Goal: Task Accomplishment & Management: Complete application form

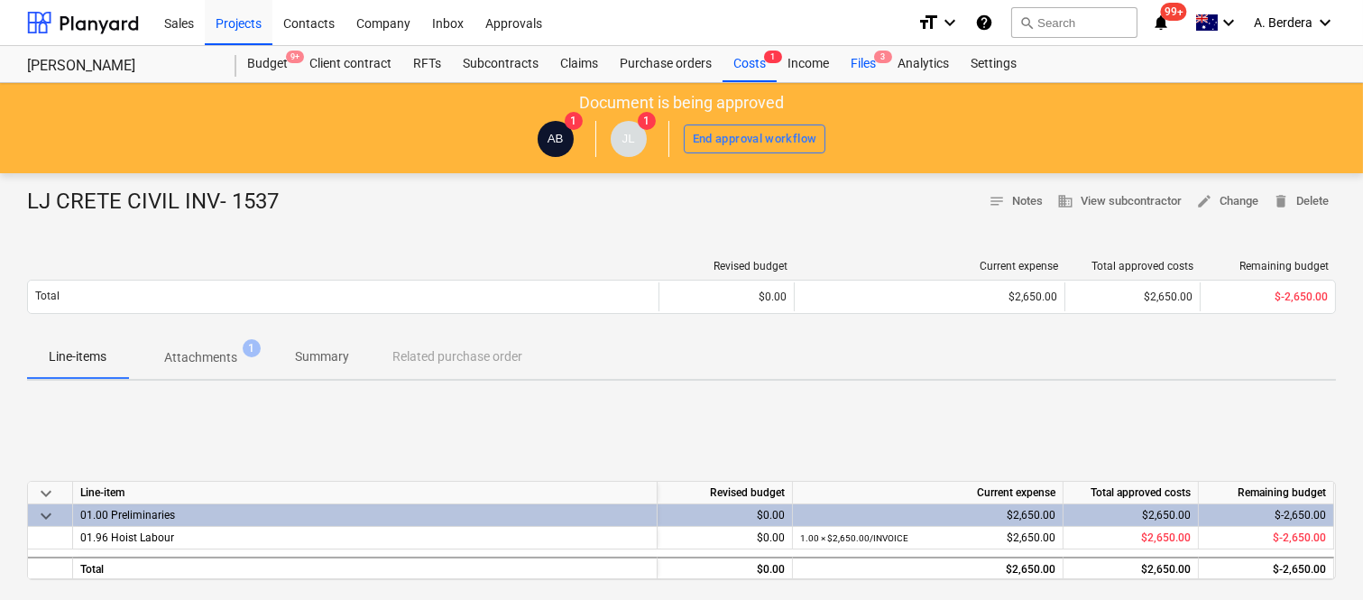
click at [866, 66] on div "Files 3" at bounding box center [863, 64] width 47 height 36
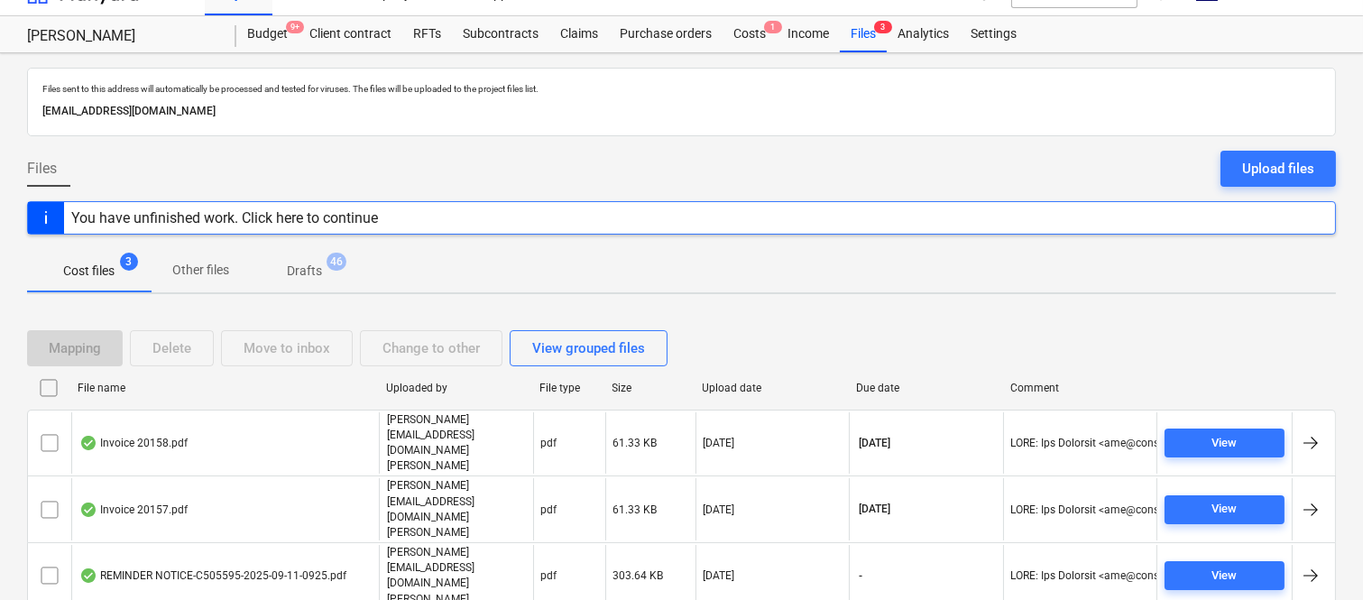
scroll to position [38, 0]
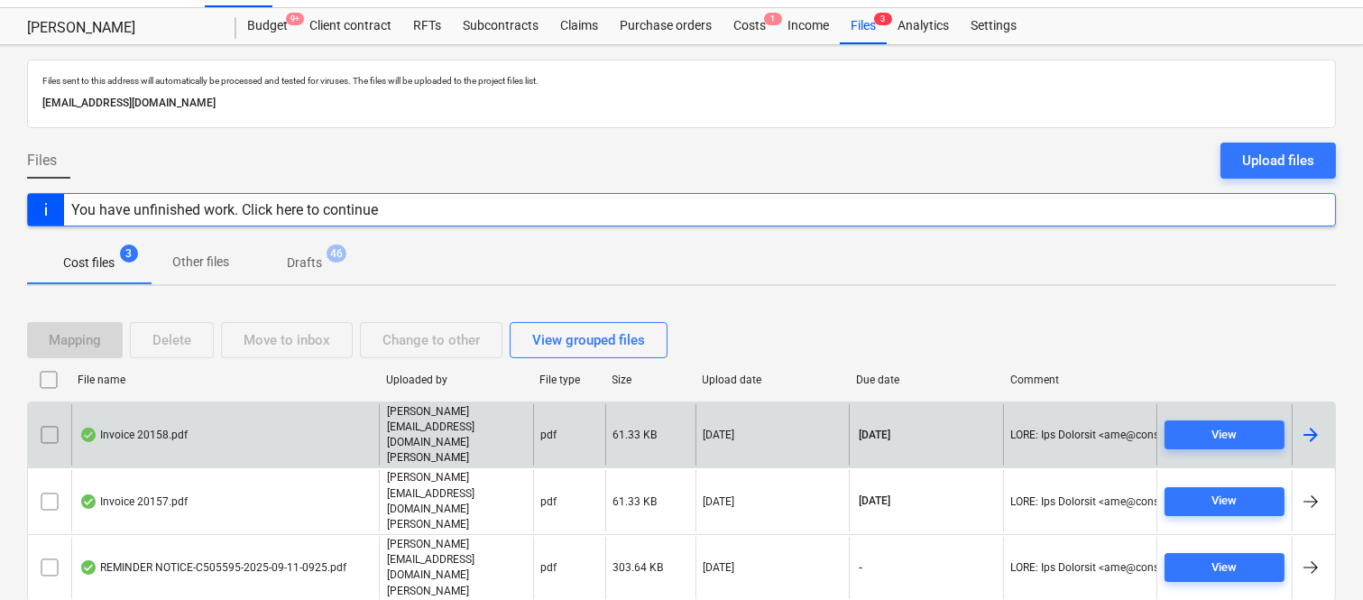
click at [226, 433] on div "Invoice 20158.pdf" at bounding box center [225, 435] width 308 height 62
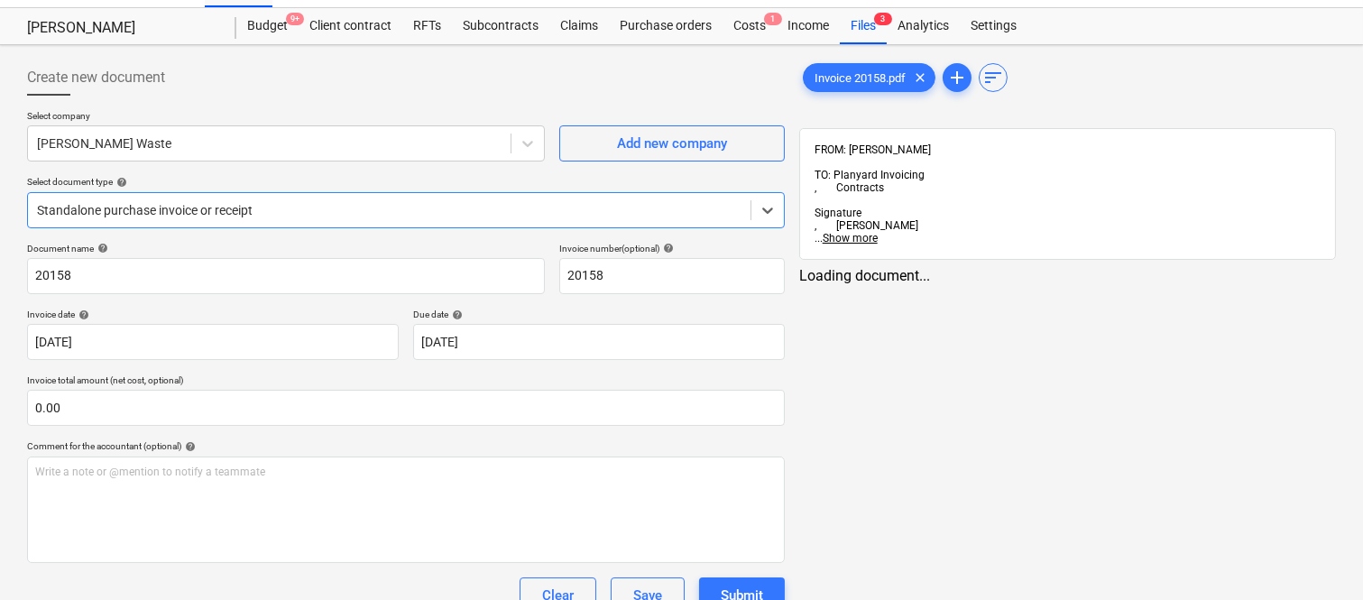
type input "20158"
type input "[DATE]"
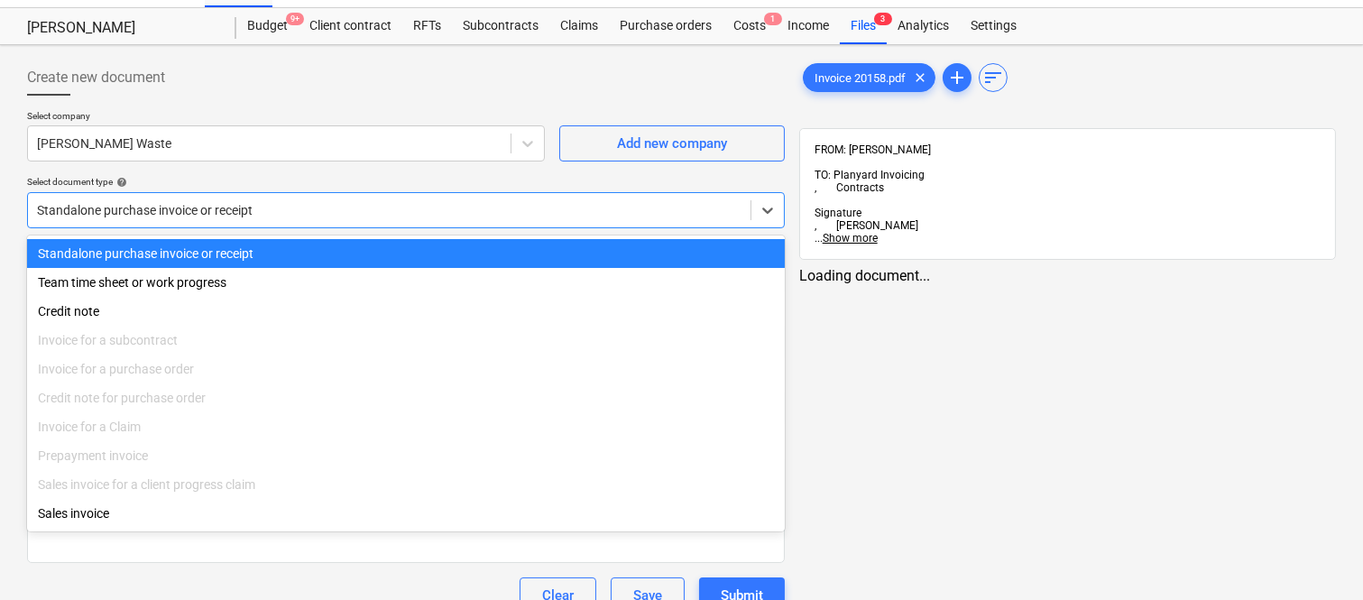
click at [282, 201] on div at bounding box center [389, 210] width 705 height 18
click at [310, 250] on div "Standalone purchase invoice or receipt" at bounding box center [406, 253] width 758 height 29
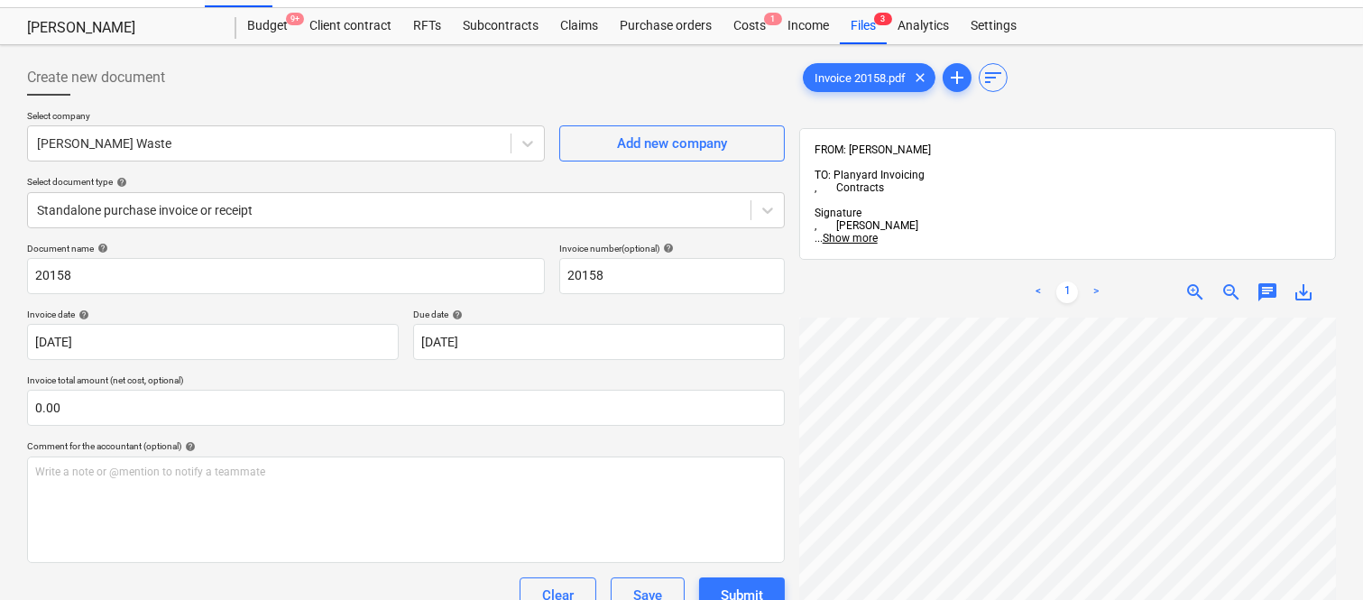
scroll to position [41, 143]
click at [31, 271] on input "20158" at bounding box center [286, 276] width 518 height 36
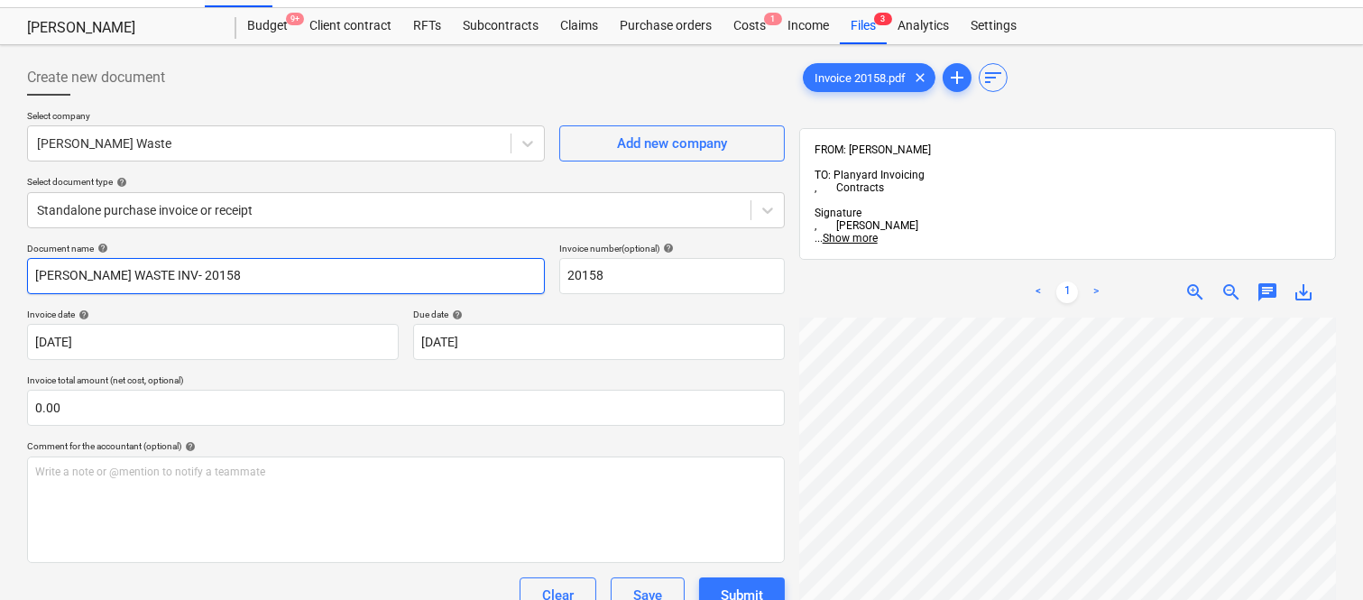
type input "[PERSON_NAME] WASTE INV- 20158"
click at [928, 267] on div "< 1 > zoom_in zoom_out chat 0 save_alt" at bounding box center [1067, 567] width 537 height 600
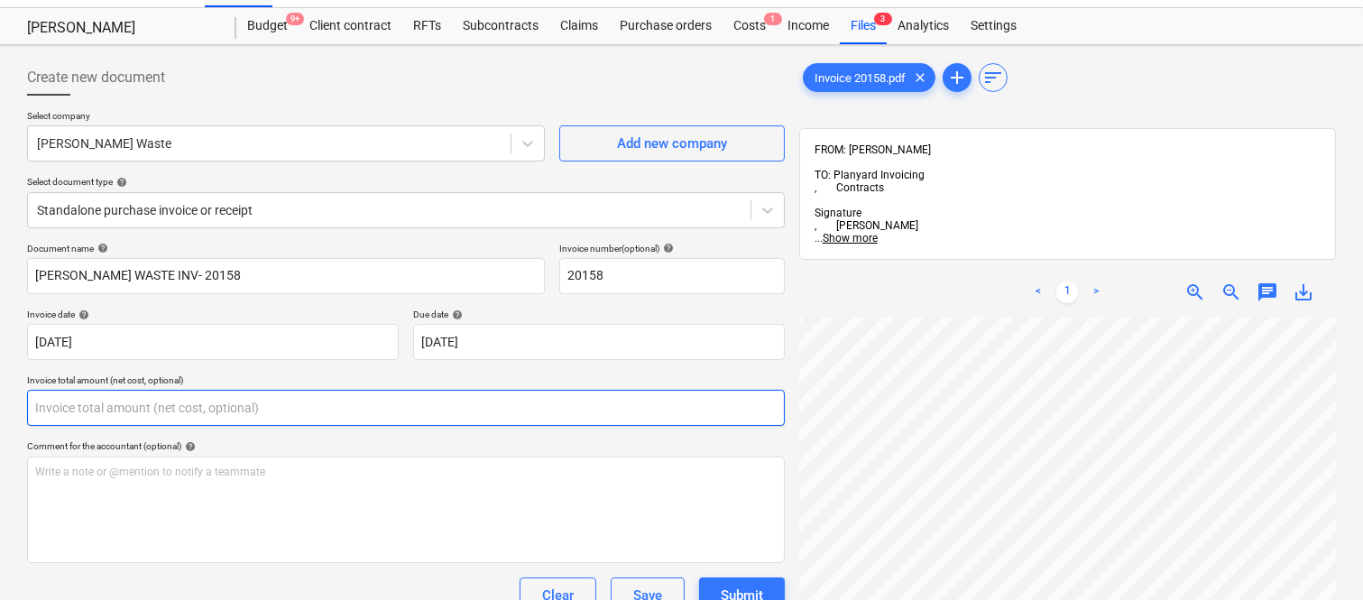
click at [250, 403] on input "text" at bounding box center [406, 408] width 758 height 36
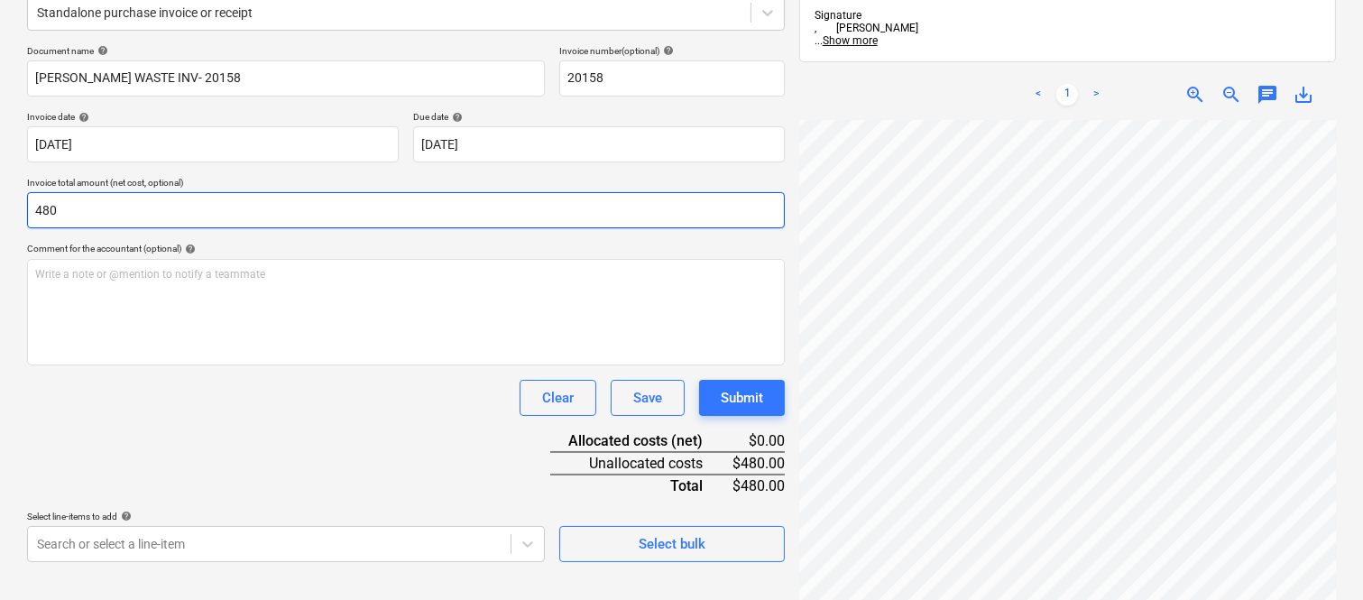
scroll to position [257, 0]
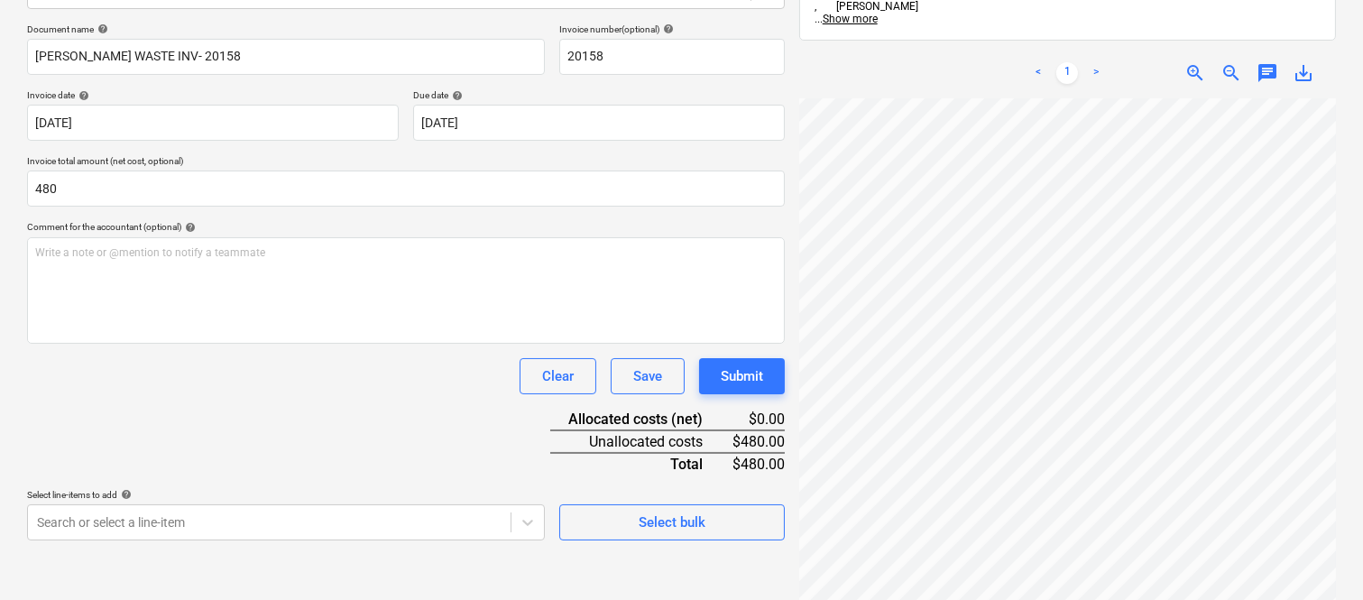
type input "480.00"
click at [278, 389] on div "Clear Save Submit" at bounding box center [406, 376] width 758 height 36
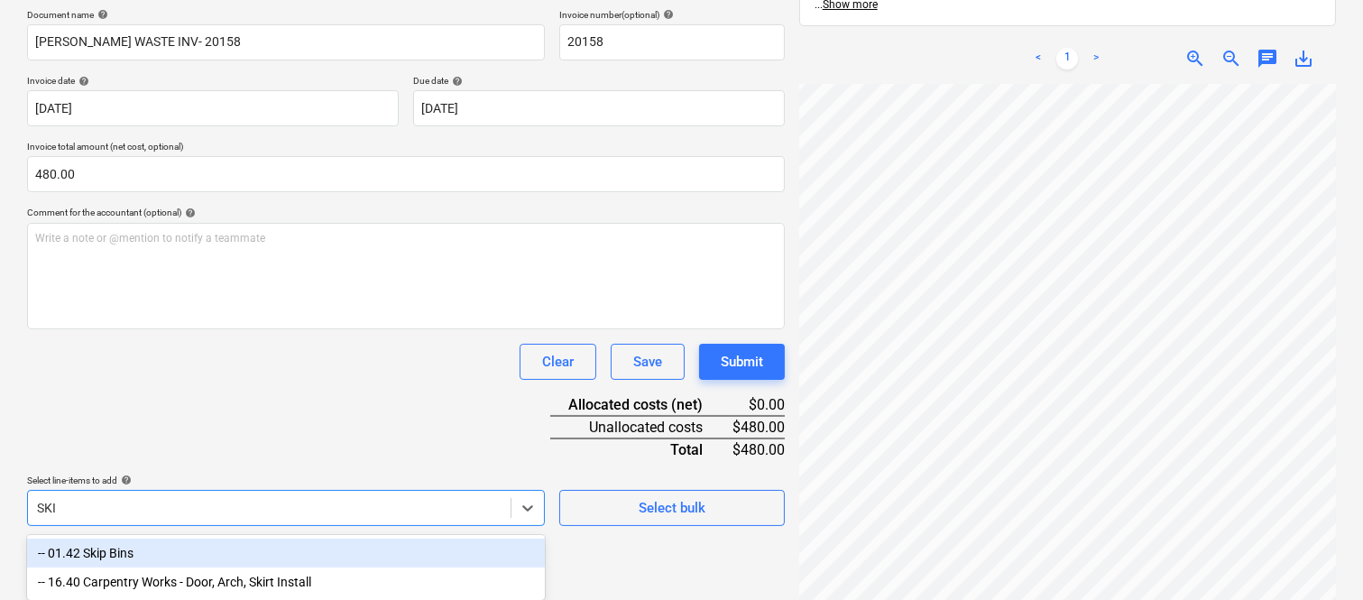
type input "SKIP"
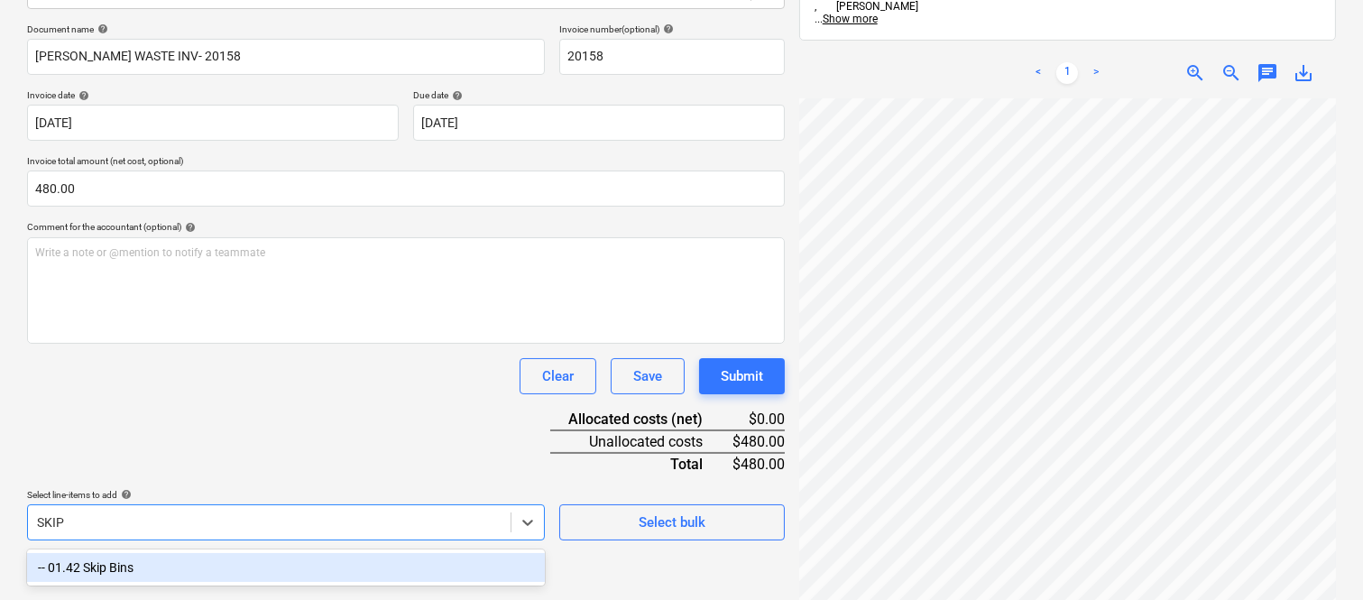
click at [302, 561] on div "-- 01.42 Skip Bins" at bounding box center [286, 567] width 518 height 29
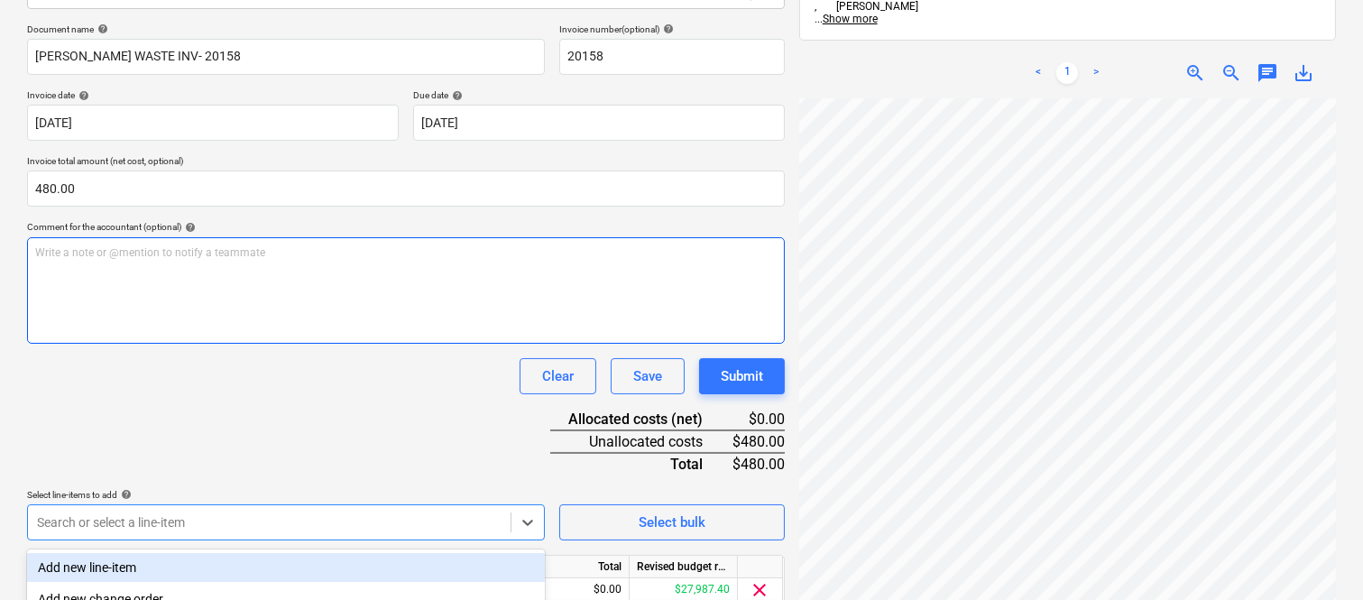
click at [284, 329] on div "Write a note or @mention to notify a teammate [PERSON_NAME]" at bounding box center [406, 290] width 758 height 106
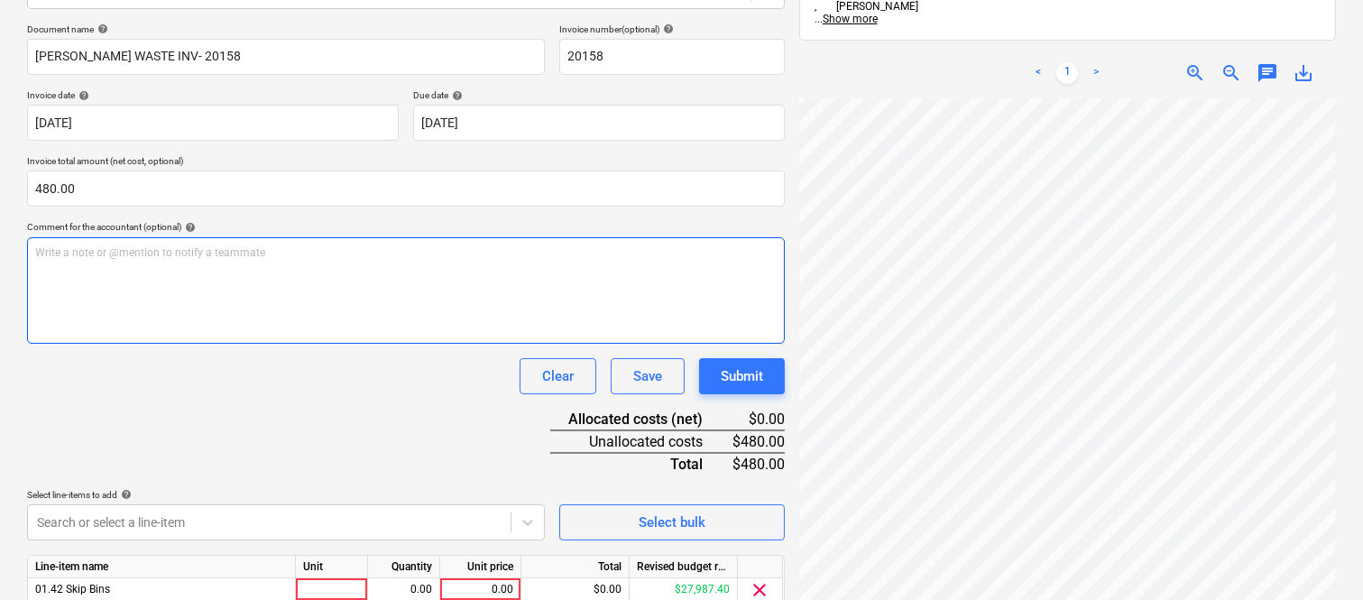
scroll to position [331, 0]
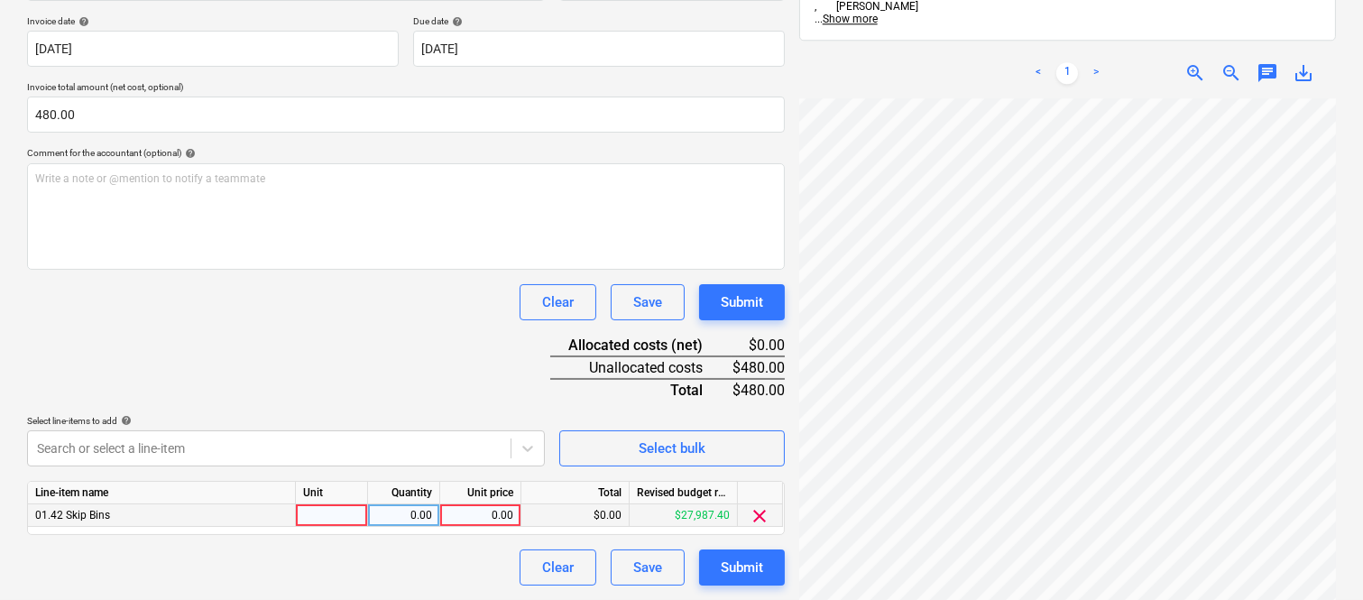
click at [345, 517] on div at bounding box center [332, 515] width 72 height 23
type input "INVOICE"
click at [412, 515] on div "0.00" at bounding box center [403, 515] width 57 height 23
type input "1"
click at [472, 512] on div "0.00" at bounding box center [481, 515] width 66 height 23
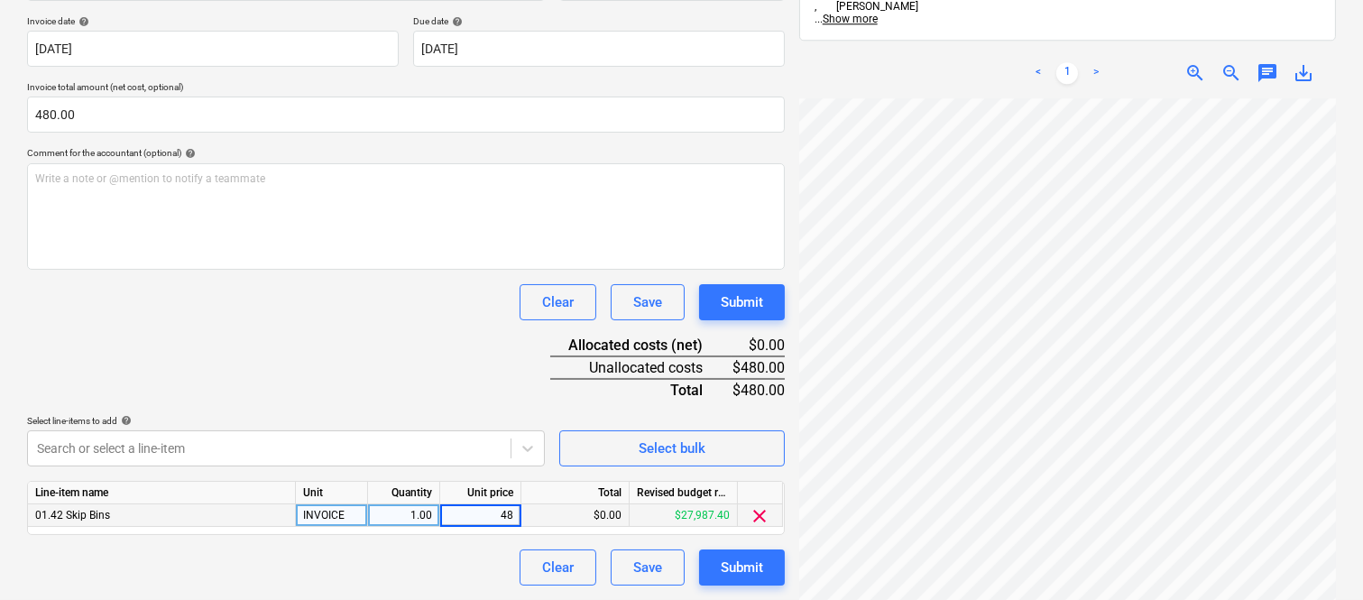
type input "480"
click at [464, 558] on div "Clear Save Submit" at bounding box center [406, 568] width 758 height 36
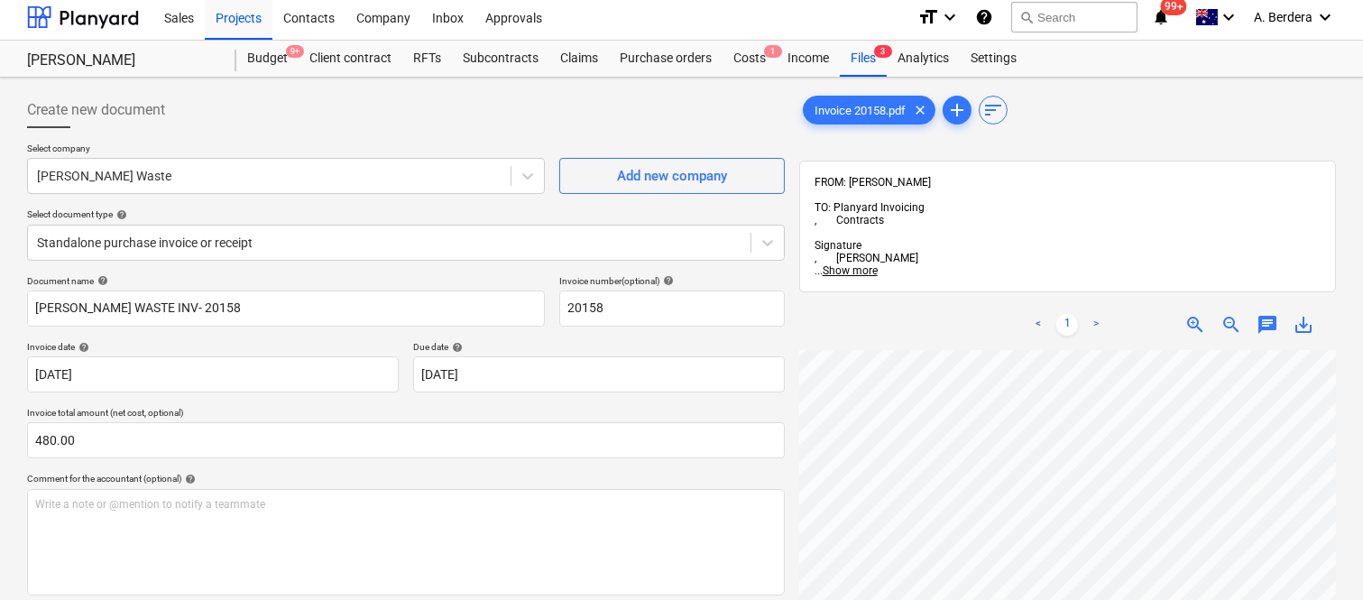
scroll to position [0, 0]
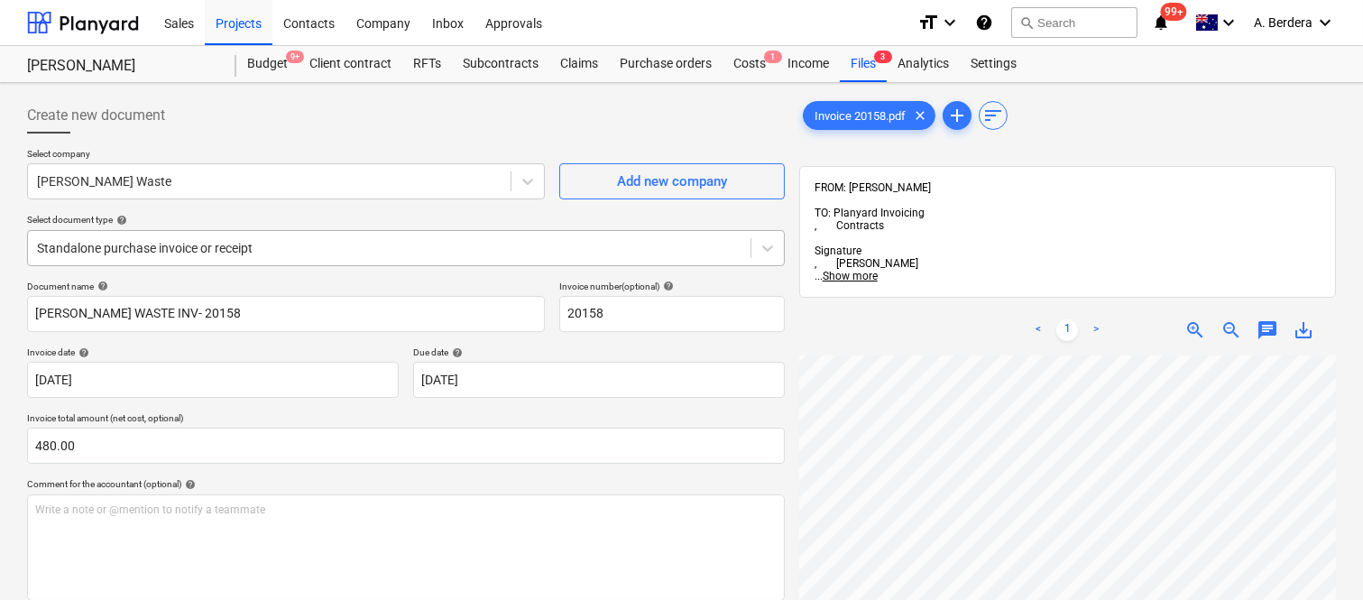
click at [379, 246] on div at bounding box center [389, 248] width 705 height 18
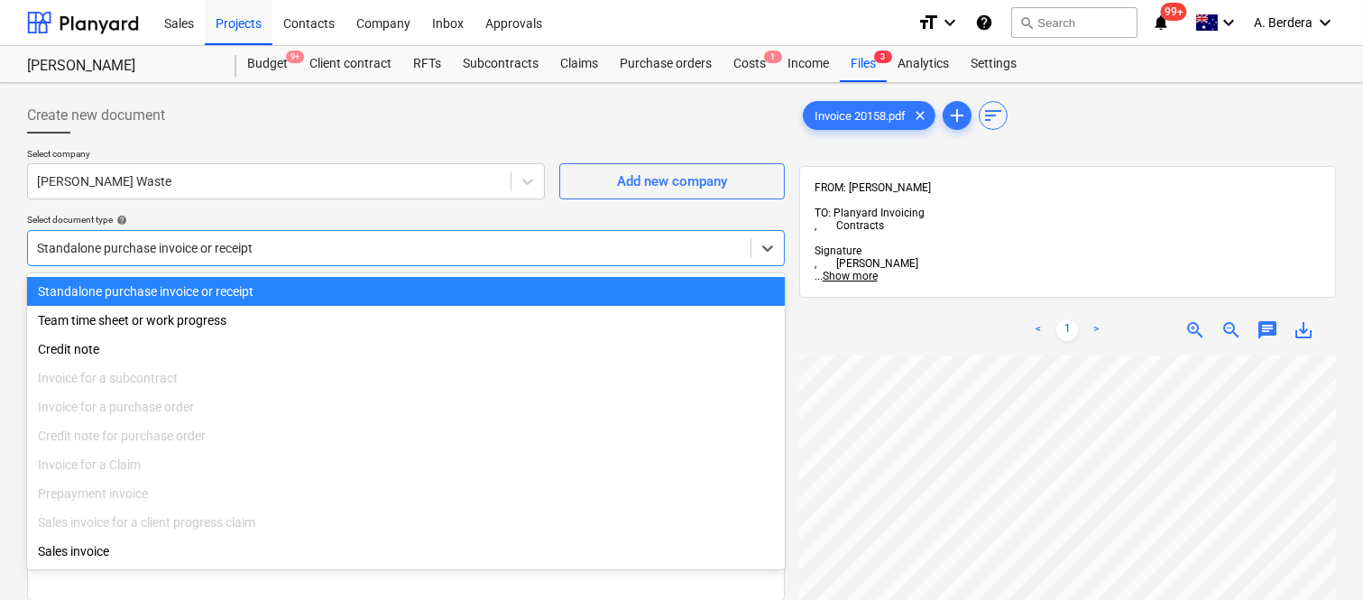
click at [381, 290] on div "Standalone purchase invoice or receipt" at bounding box center [406, 291] width 758 height 29
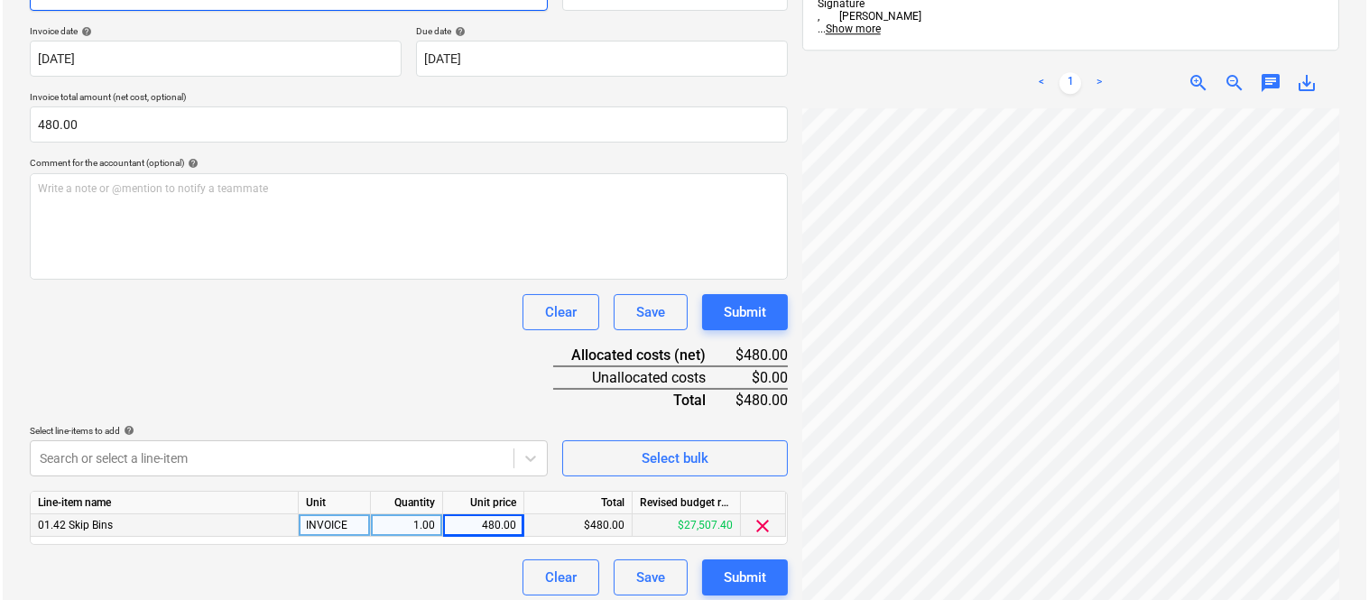
scroll to position [331, 0]
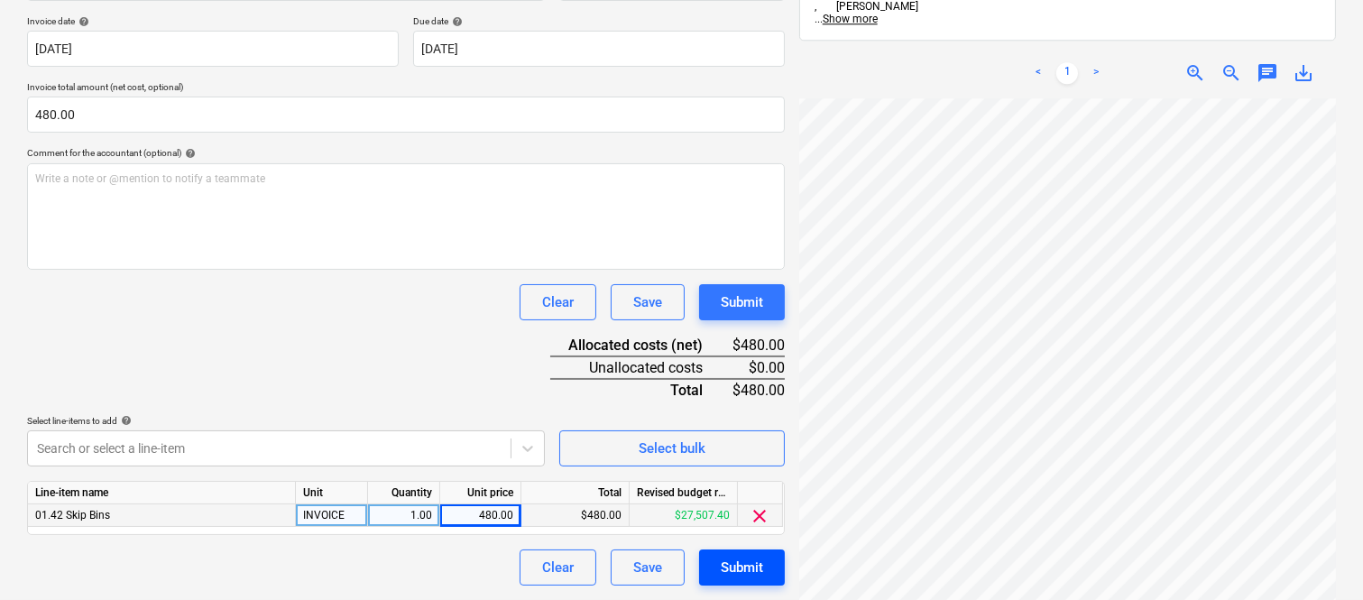
click at [751, 567] on div "Submit" at bounding box center [742, 567] width 42 height 23
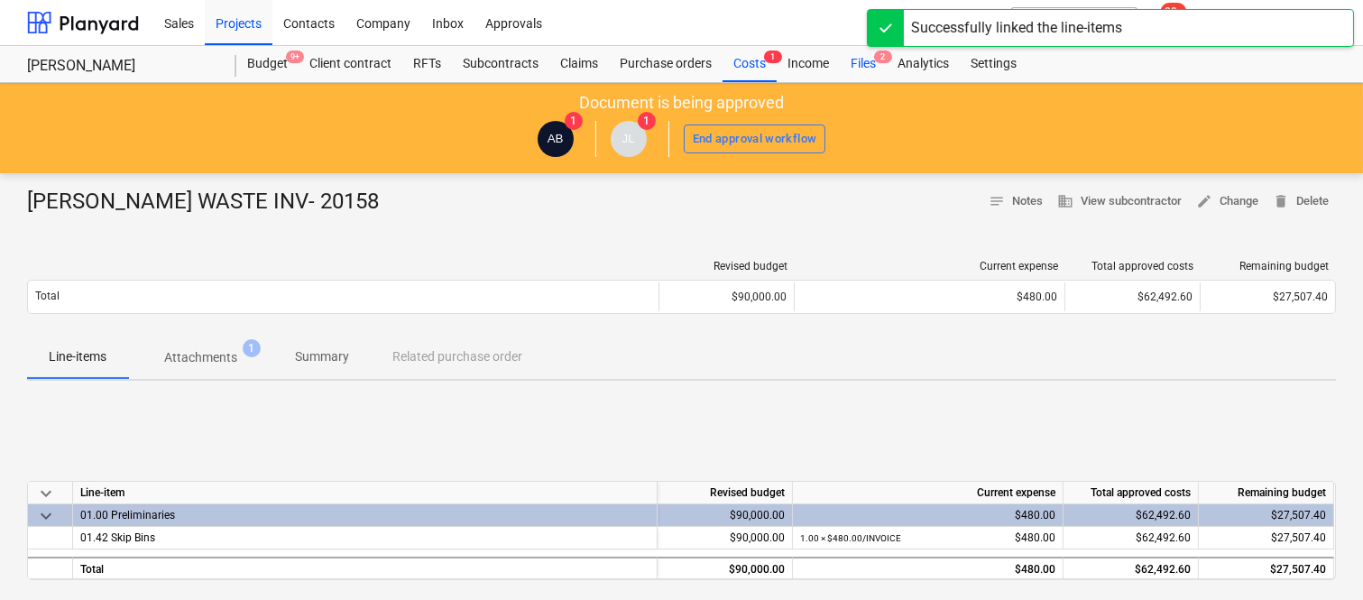
click at [873, 61] on div "Files 2" at bounding box center [863, 64] width 47 height 36
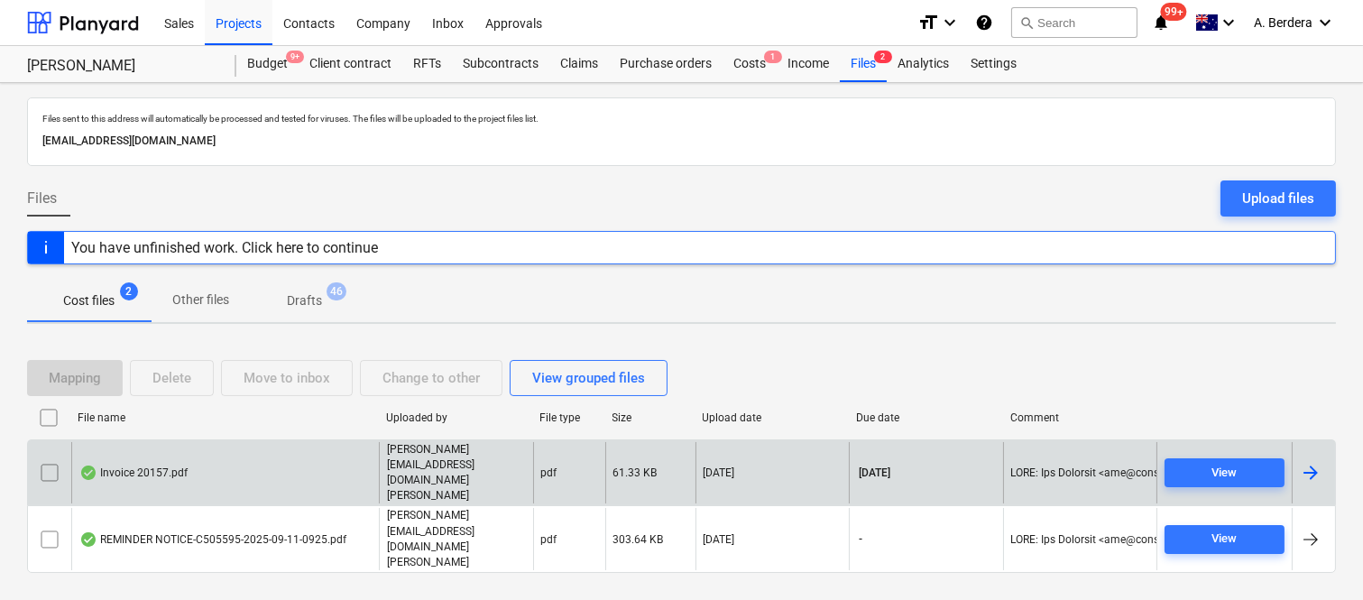
click at [310, 494] on div "Invoice 20157.pdf" at bounding box center [225, 473] width 308 height 62
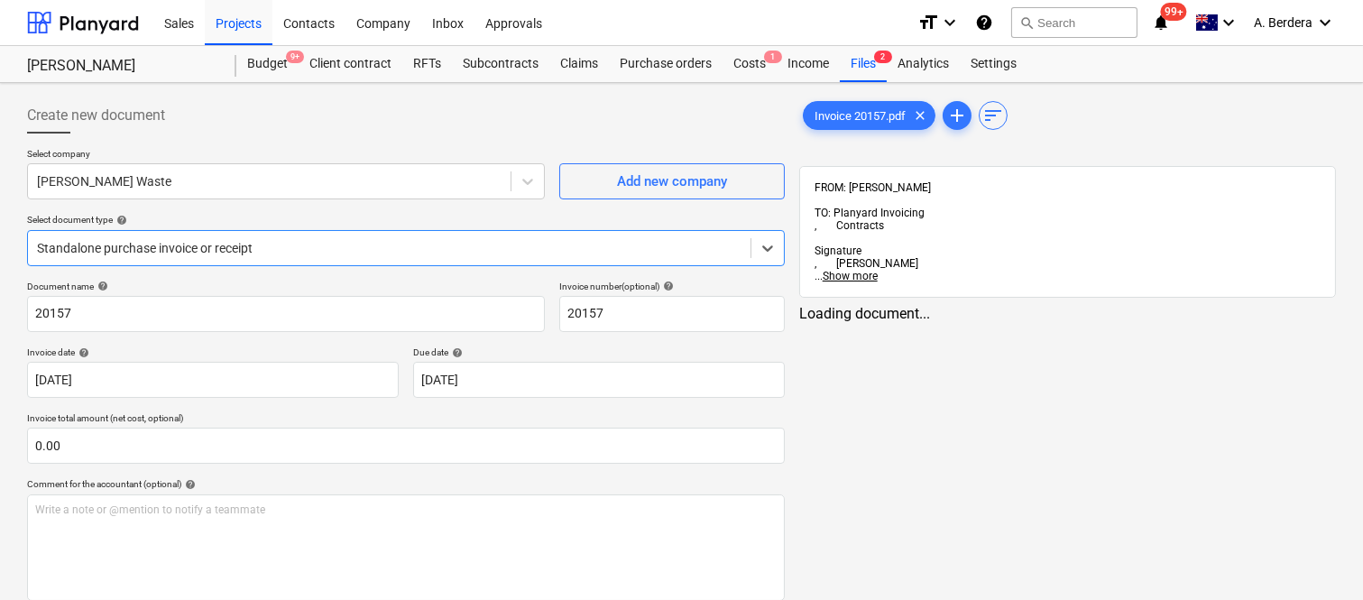
type input "20157"
type input "[DATE]"
click at [84, 239] on div at bounding box center [389, 248] width 705 height 18
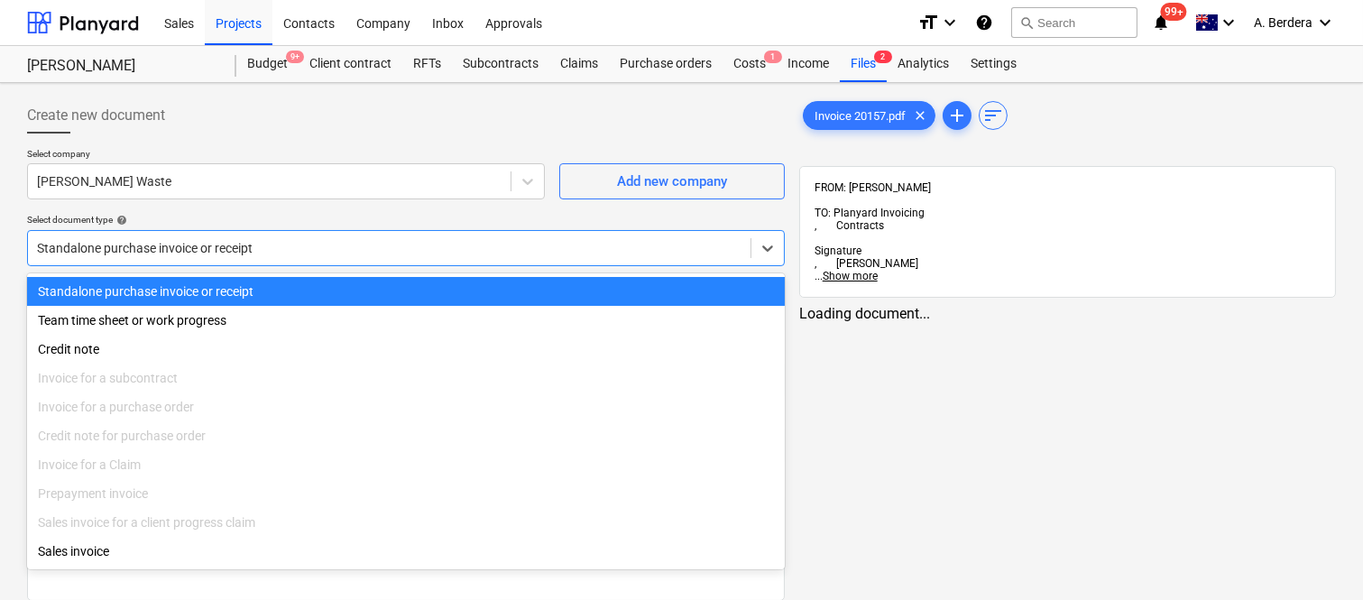
click at [113, 292] on div "Standalone purchase invoice or receipt" at bounding box center [406, 291] width 758 height 29
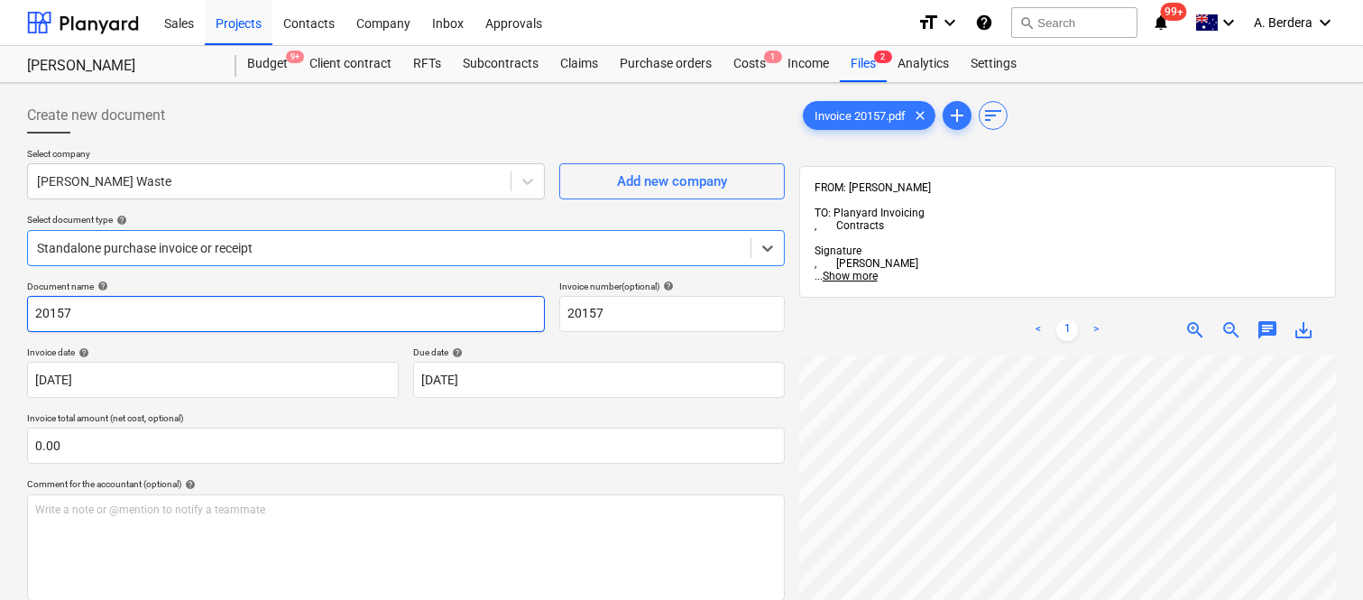
click at [31, 312] on input "20157" at bounding box center [286, 314] width 518 height 36
type input "[PERSON_NAME] WASTE INV- 20157"
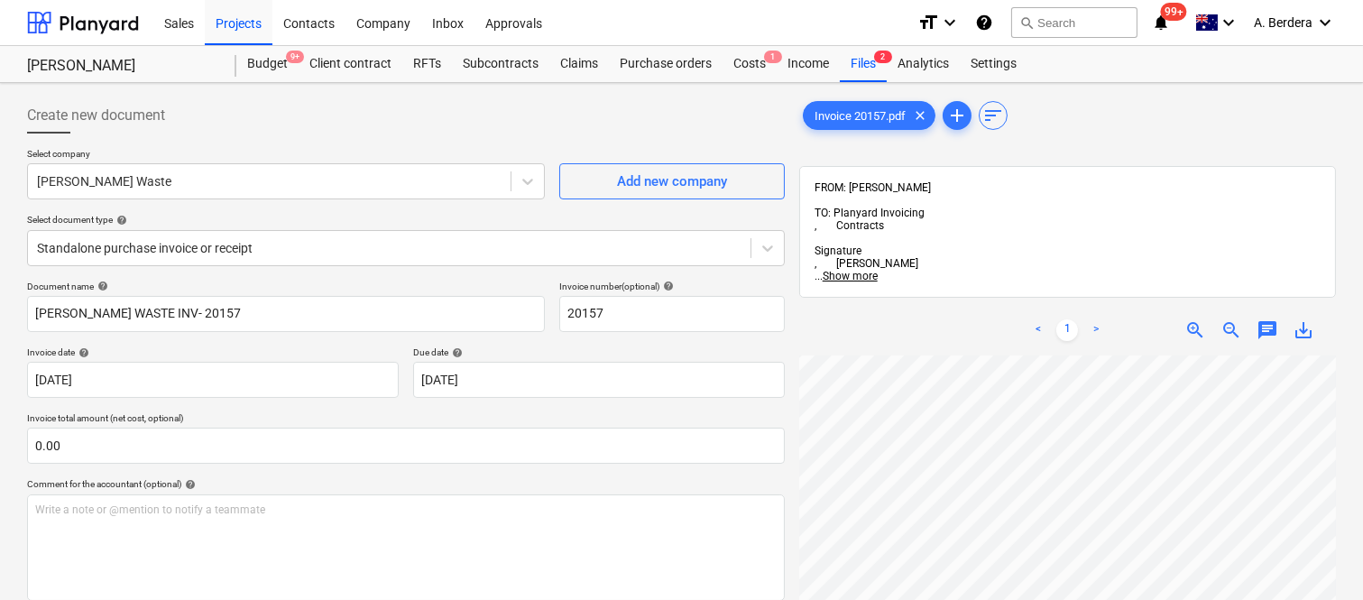
scroll to position [328, 143]
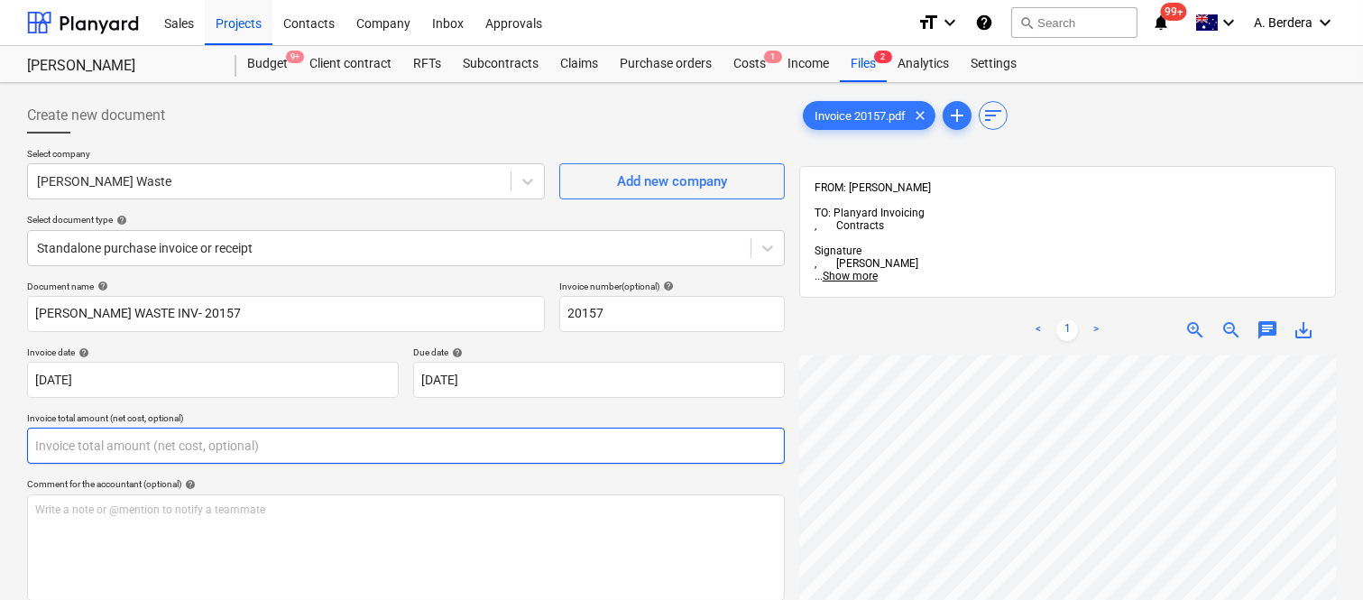
click at [218, 446] on input "text" at bounding box center [406, 446] width 758 height 36
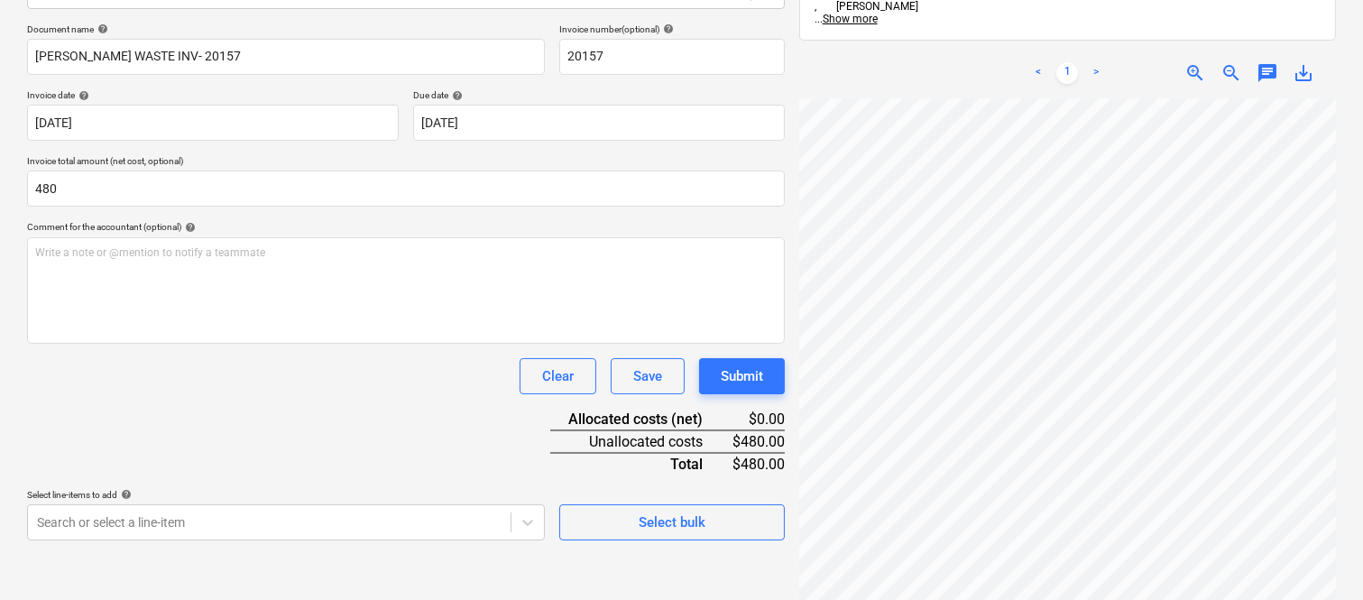
type input "480.00"
click at [302, 386] on div "Clear Save Submit" at bounding box center [406, 376] width 758 height 36
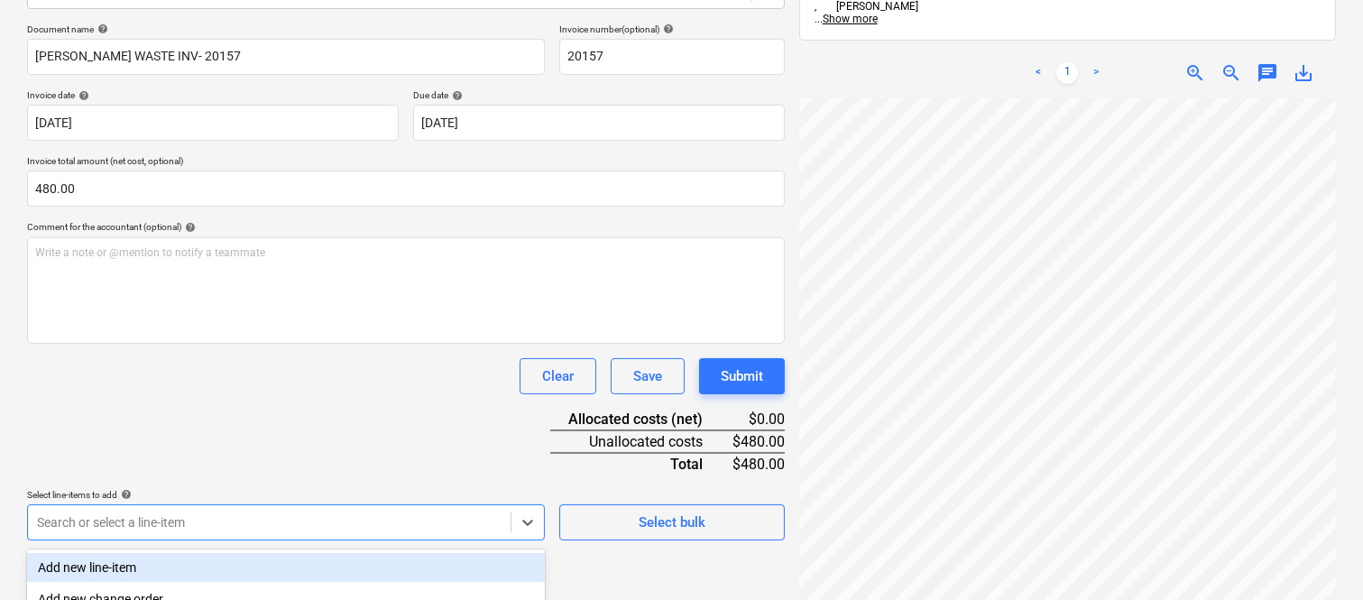
scroll to position [480, 0]
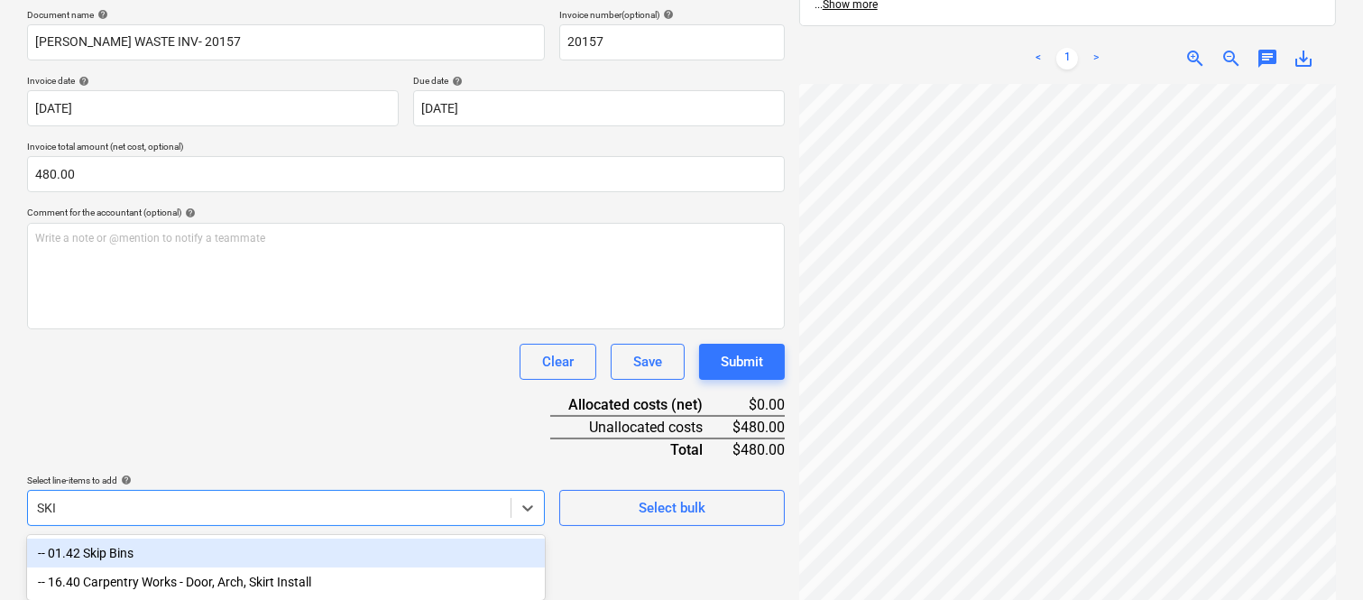
type input "SKIP"
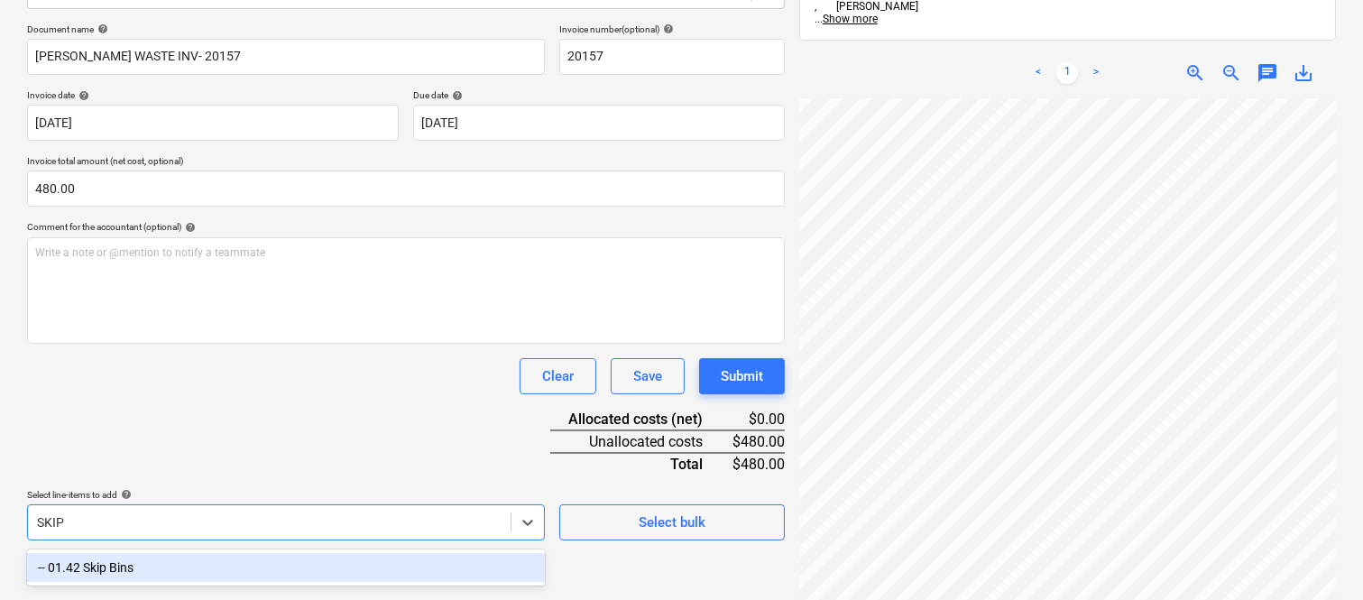
drag, startPoint x: 143, startPoint y: 557, endPoint x: 140, endPoint y: 394, distance: 162.4
click at [144, 558] on div "-- 01.42 Skip Bins" at bounding box center [286, 567] width 518 height 29
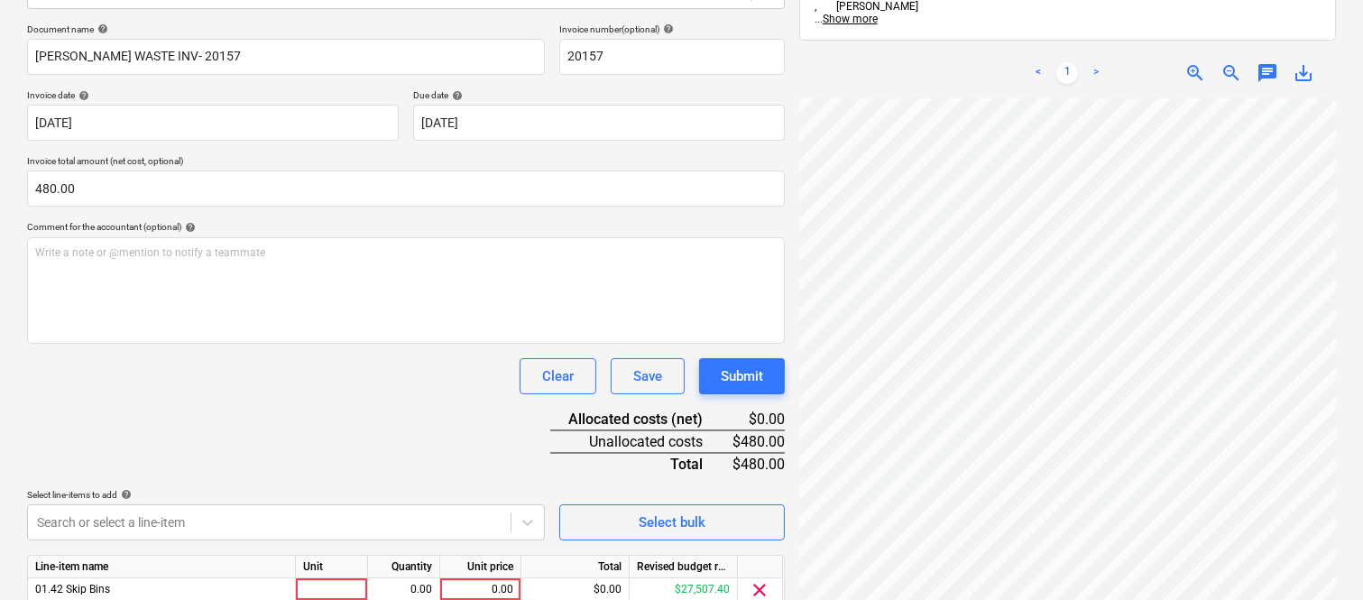
click at [144, 381] on div "Clear Save Submit" at bounding box center [406, 376] width 758 height 36
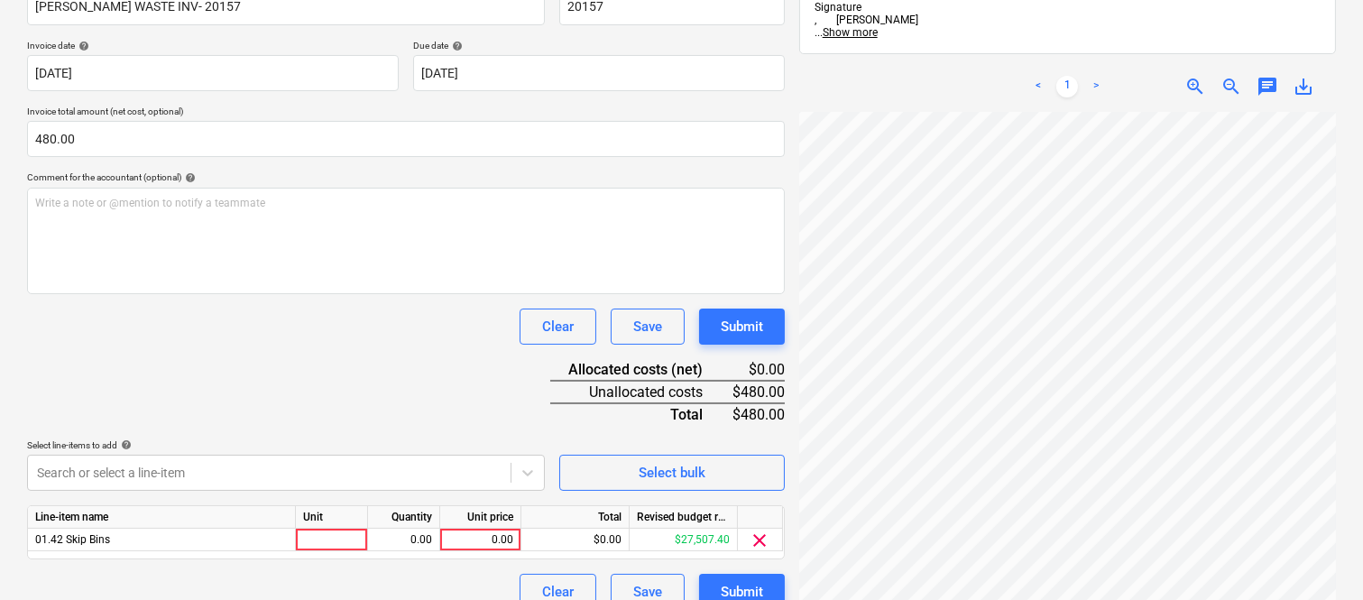
scroll to position [331, 0]
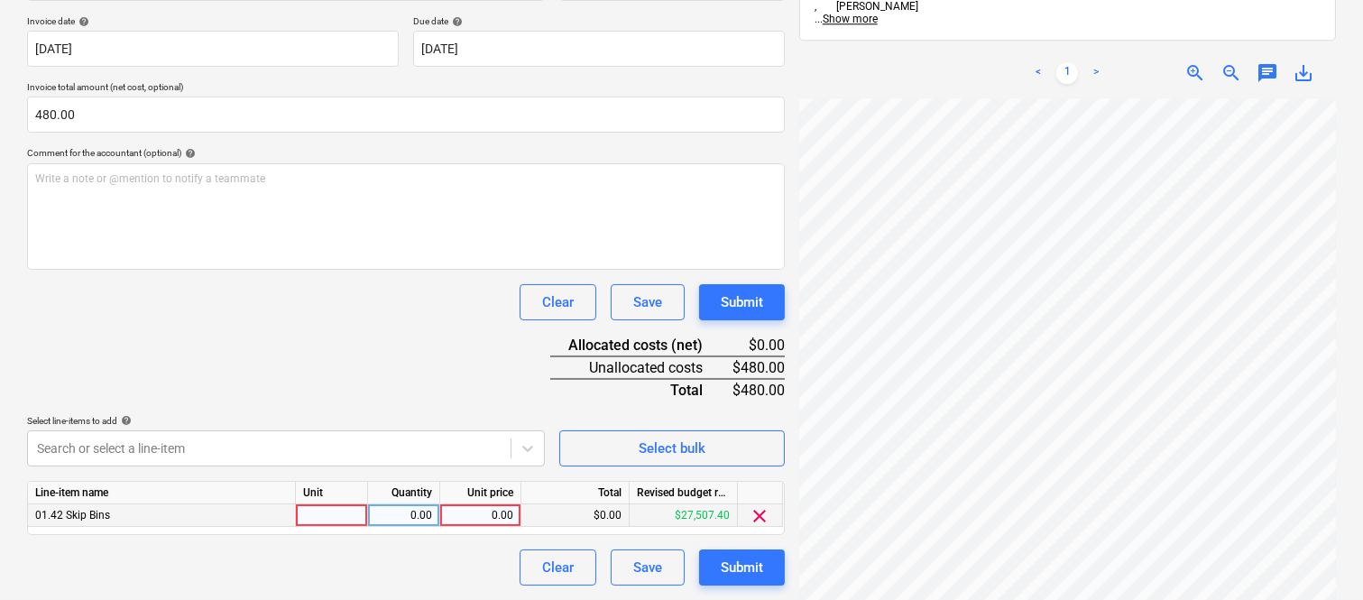
click at [320, 519] on div at bounding box center [332, 515] width 72 height 23
type input "INVOICE"
click at [409, 517] on div "0.00" at bounding box center [403, 515] width 57 height 23
type input "1"
click at [466, 521] on div "0.00" at bounding box center [481, 515] width 66 height 23
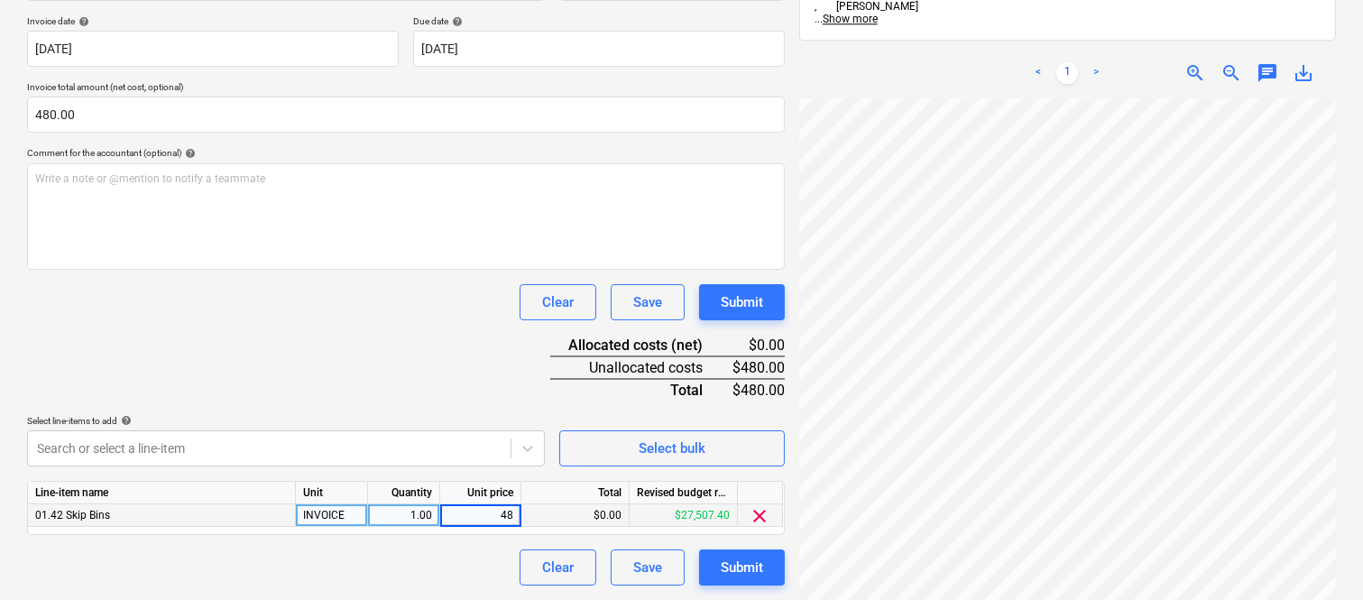
type input "480"
click at [420, 570] on div "Clear Save Submit" at bounding box center [406, 568] width 758 height 36
click at [735, 575] on div "Submit" at bounding box center [742, 567] width 42 height 23
